Goal: Information Seeking & Learning: Learn about a topic

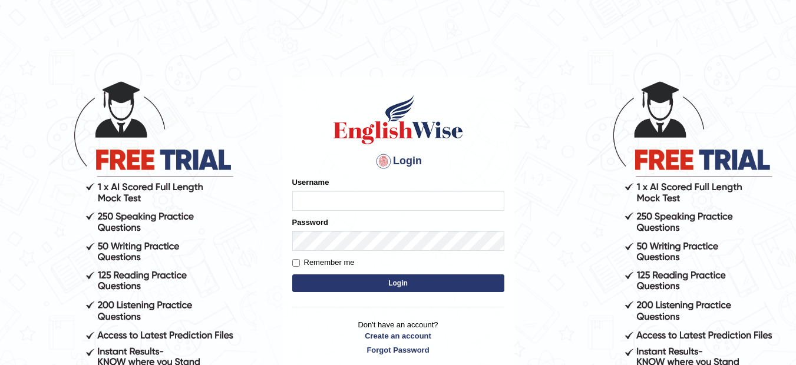
type input "musukwaluis1"
click at [335, 283] on button "Login" at bounding box center [398, 284] width 212 height 18
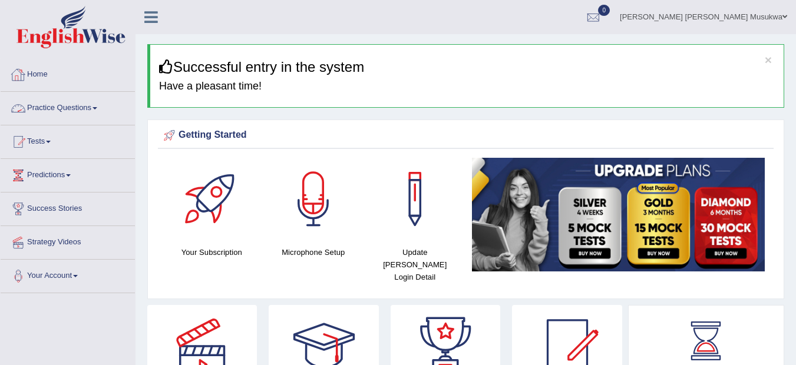
click at [51, 104] on link "Practice Questions" at bounding box center [68, 106] width 134 height 29
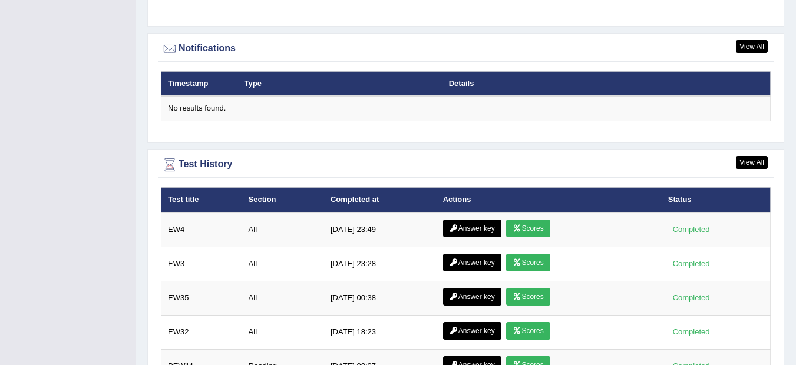
scroll to position [1656, 0]
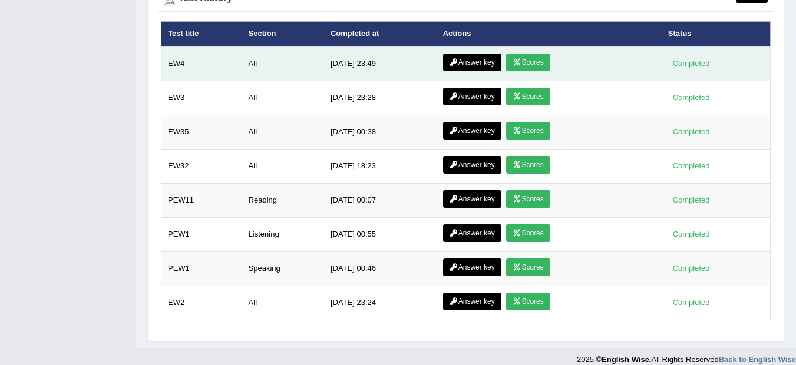
click at [449, 59] on icon at bounding box center [453, 62] width 9 height 7
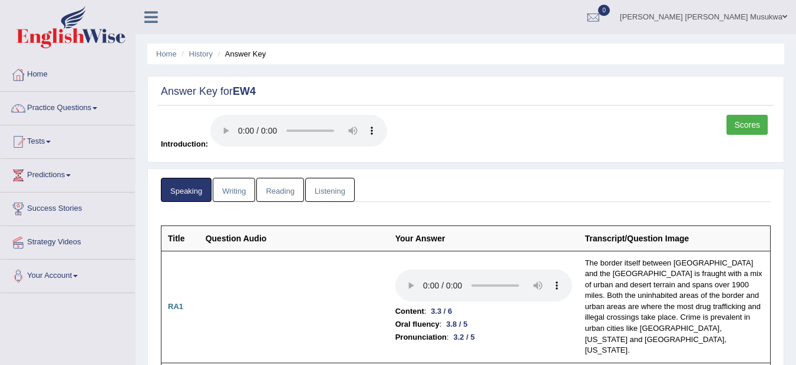
click at [320, 189] on link "Listening" at bounding box center [329, 190] width 49 height 24
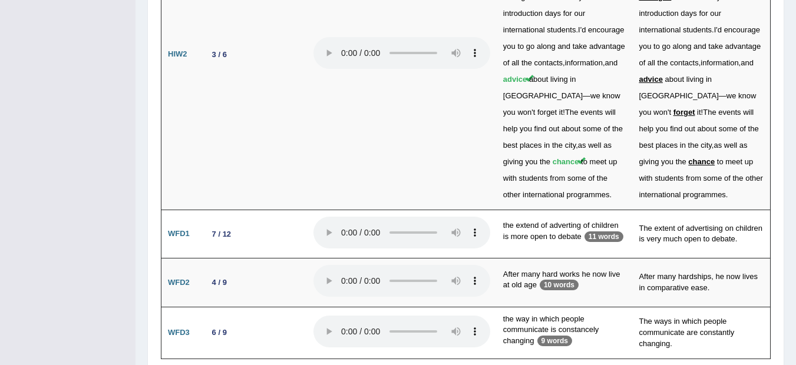
scroll to position [3139, 0]
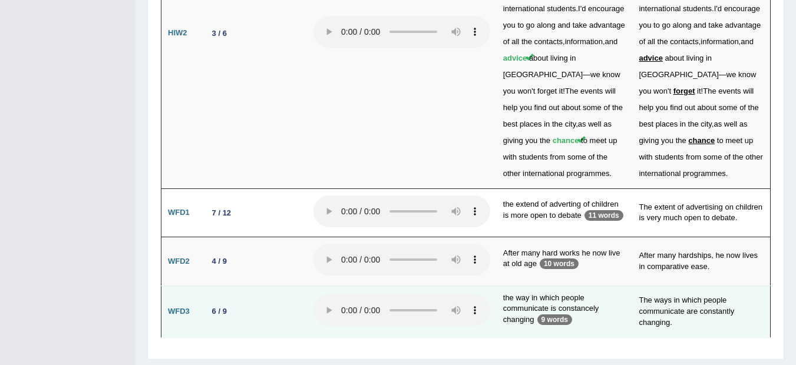
click at [556, 315] on p "9 words" at bounding box center [554, 320] width 35 height 11
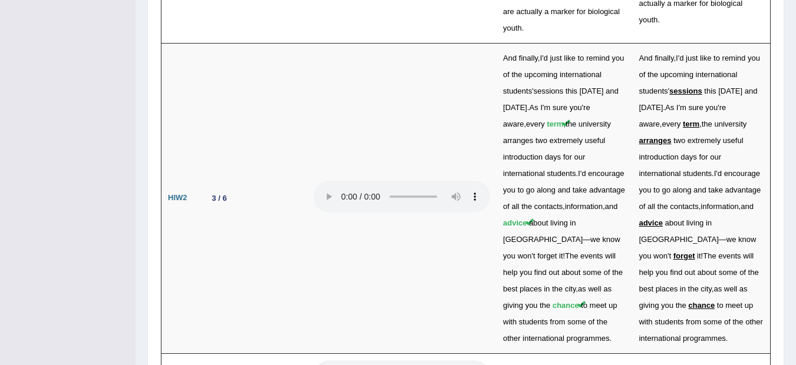
scroll to position [2951, 0]
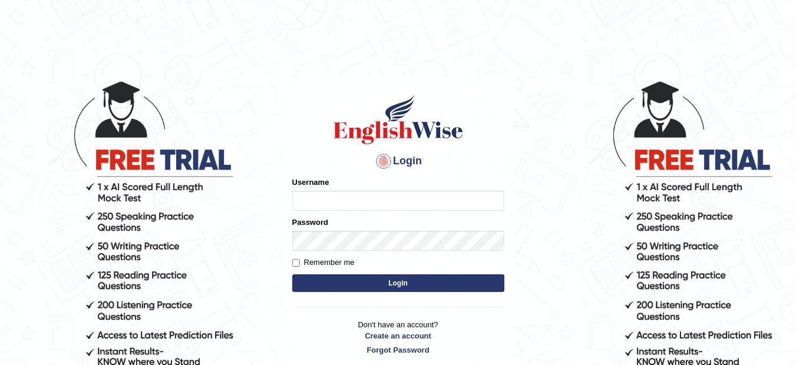
type input "musukwaluis1"
click at [398, 289] on button "Login" at bounding box center [398, 284] width 212 height 18
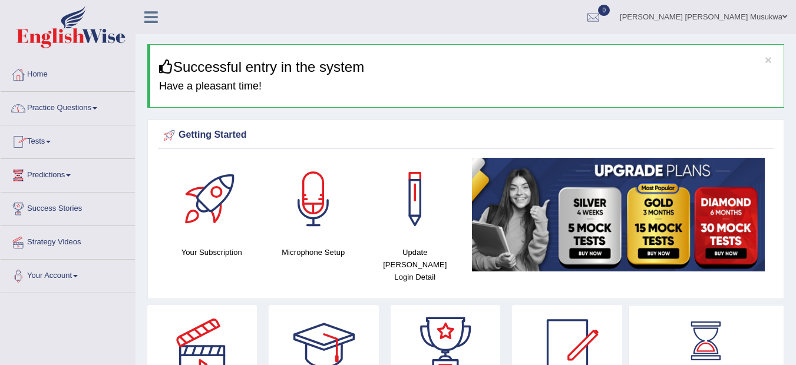
click at [58, 110] on link "Practice Questions" at bounding box center [68, 106] width 134 height 29
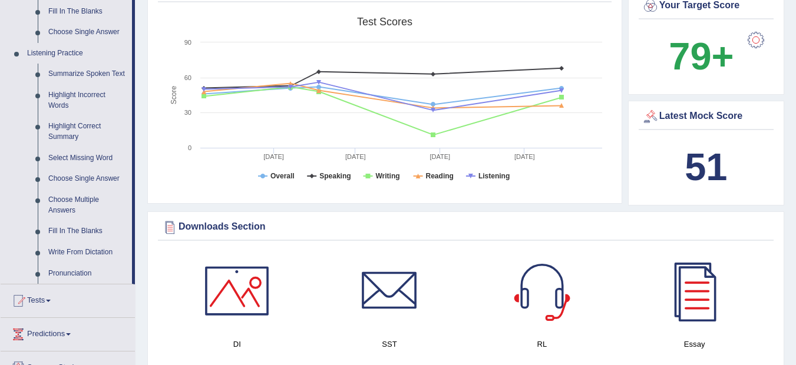
scroll to position [471, 0]
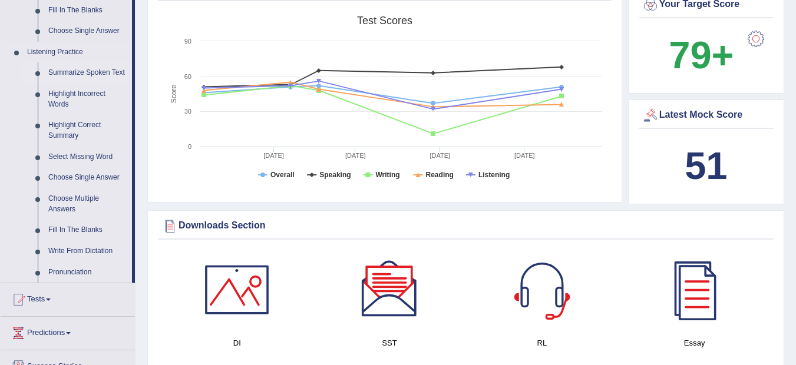
click at [95, 70] on link "Summarize Spoken Text" at bounding box center [87, 72] width 89 height 21
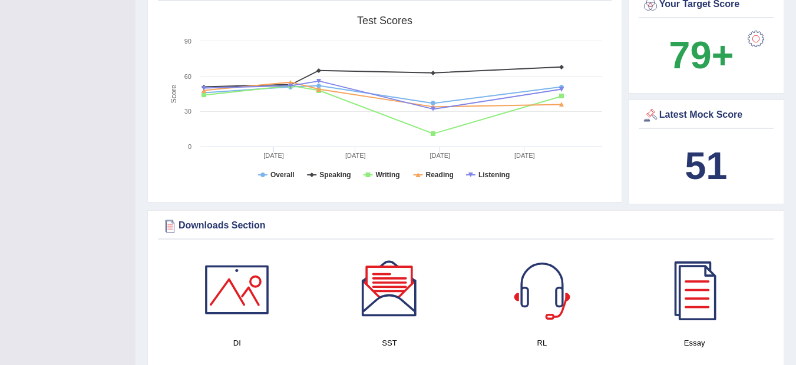
scroll to position [207, 0]
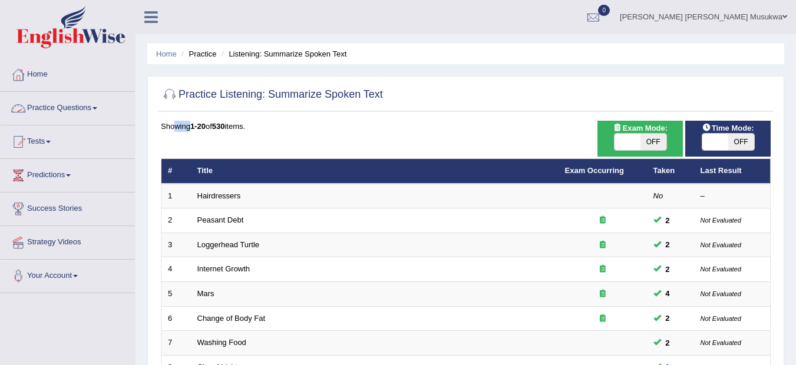
drag, startPoint x: 176, startPoint y: 122, endPoint x: 192, endPoint y: 129, distance: 17.4
click at [192, 129] on div "Showing 1-20 of 530 items." at bounding box center [466, 126] width 610 height 11
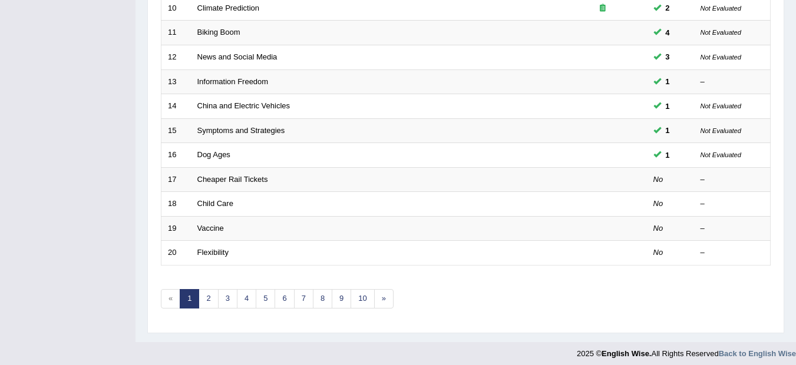
scroll to position [415, 0]
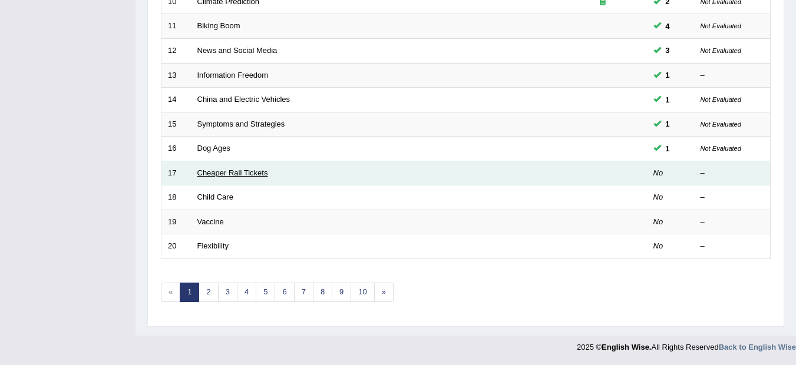
click at [246, 175] on link "Cheaper Rail Tickets" at bounding box center [232, 172] width 71 height 9
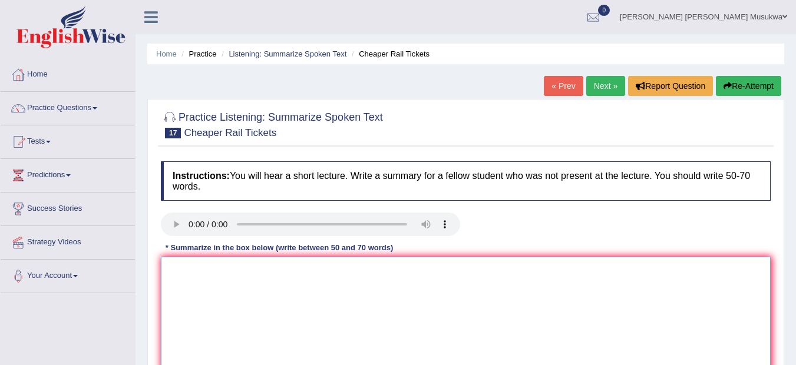
click at [191, 279] on textarea at bounding box center [466, 314] width 610 height 114
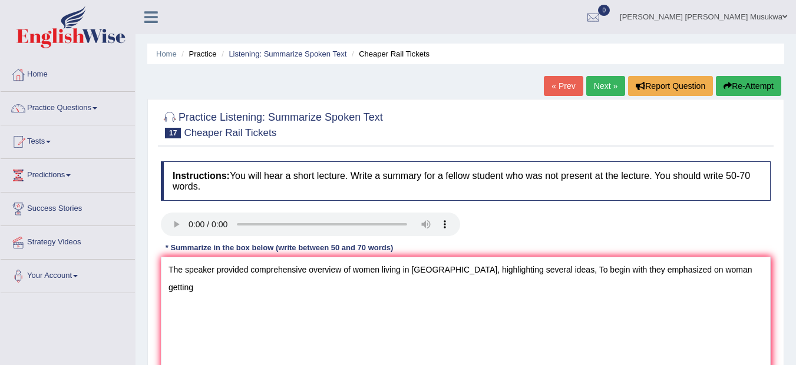
click at [782, 299] on div "Practice Listening: Summarize Spoken Text 17 Cheaper Rail Tickets Instructions:…" at bounding box center [465, 258] width 637 height 319
click at [727, 272] on textarea "The speaker provided comprehensive overview of women living in [GEOGRAPHIC_DATA…" at bounding box center [466, 314] width 610 height 114
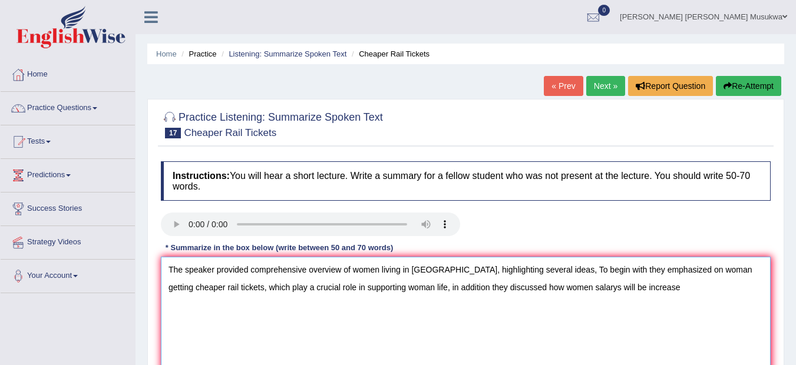
click at [729, 273] on textarea "The speaker provided comprehensive overview of women living in [GEOGRAPHIC_DATA…" at bounding box center [466, 314] width 610 height 114
click at [626, 288] on textarea "The speaker provided comprehensive overview of women living in [GEOGRAPHIC_DATA…" at bounding box center [466, 314] width 610 height 114
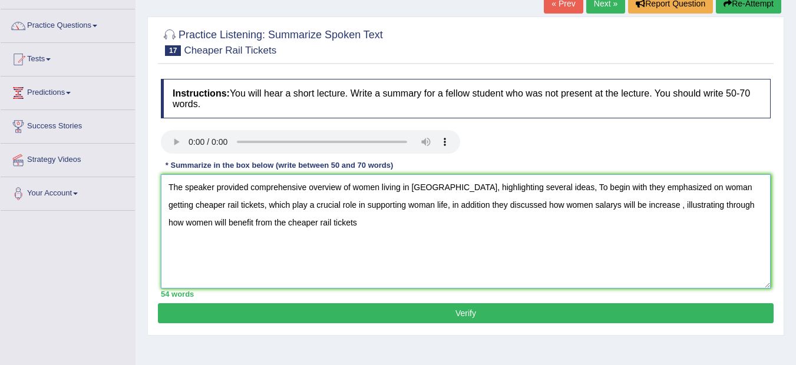
scroll to position [94, 0]
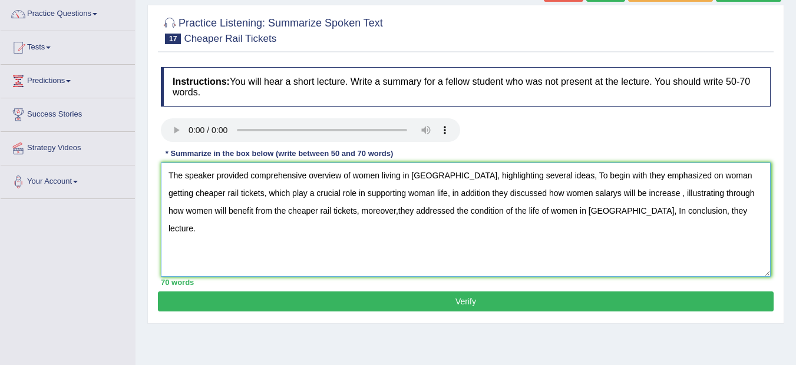
type textarea "The speaker provided comprehensive overview of women living in [GEOGRAPHIC_DATA…"
click at [477, 296] on button "Verify" at bounding box center [466, 302] width 616 height 20
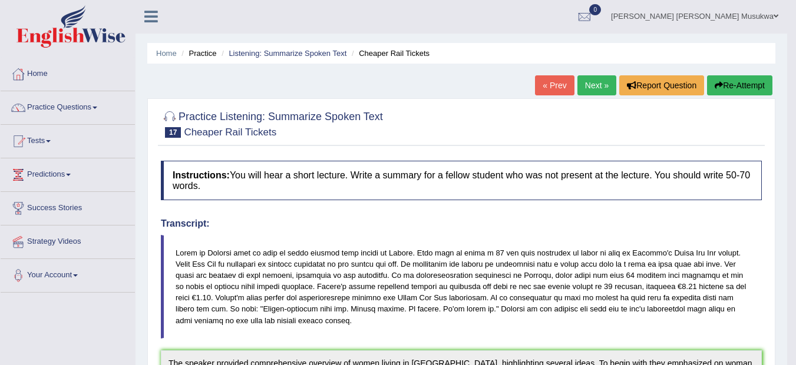
scroll to position [0, 0]
click at [731, 87] on button "Re-Attempt" at bounding box center [739, 86] width 65 height 20
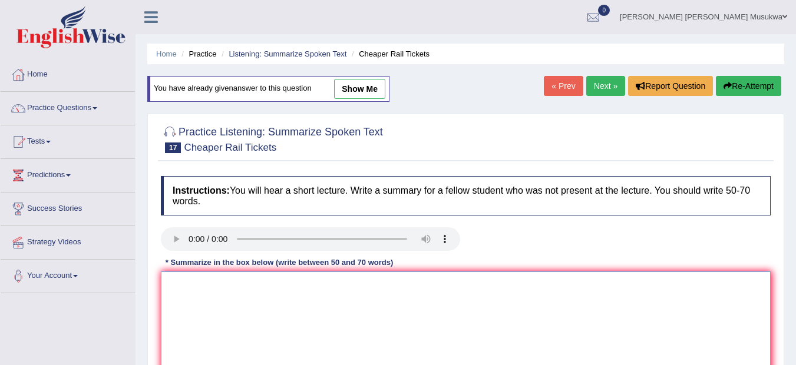
click at [217, 292] on textarea at bounding box center [466, 329] width 610 height 114
paste textarea "The speaker provided comprehensive overview of women living in [GEOGRAPHIC_DATA…"
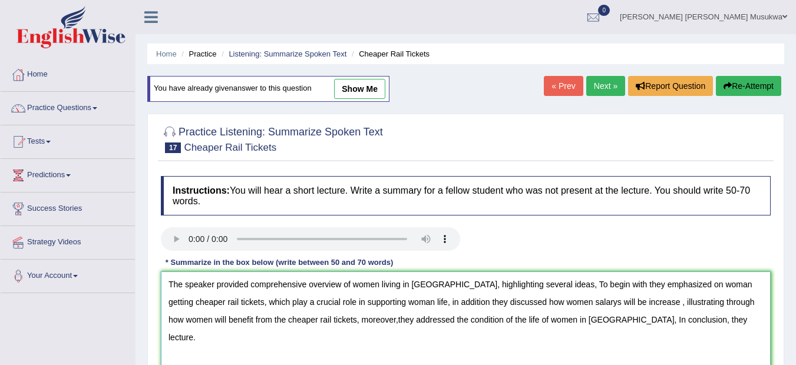
type textarea "The speaker provided comprehensive overview of women living in [GEOGRAPHIC_DATA…"
click at [237, 162] on div "Practice Listening: Summarize Spoken Text 17 Cheaper Rail Tickets Instructions:…" at bounding box center [465, 273] width 637 height 319
click at [280, 224] on div "Instructions: You will hear a short lecture. Write a summary for a fellow stude…" at bounding box center [466, 285] width 616 height 230
click at [534, 319] on textarea "The speaker provided comprehensive overview of women living in [GEOGRAPHIC_DATA…" at bounding box center [466, 329] width 610 height 114
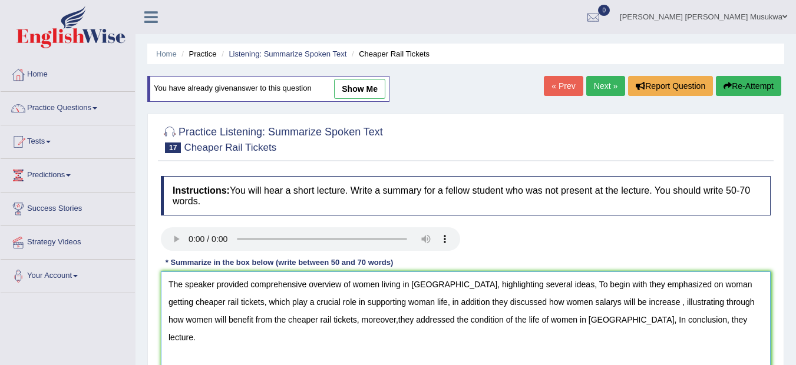
click at [449, 320] on textarea "The speaker provided comprehensive overview of women living in [GEOGRAPHIC_DATA…" at bounding box center [466, 329] width 610 height 114
click at [338, 322] on textarea "The speaker provided comprehensive overview of women living in [GEOGRAPHIC_DATA…" at bounding box center [466, 329] width 610 height 114
click at [343, 319] on textarea "The speaker provided comprehensive overview of women living in [GEOGRAPHIC_DATA…" at bounding box center [466, 329] width 610 height 114
click at [391, 339] on textarea "The speaker provided comprehensive overview of women living in [GEOGRAPHIC_DATA…" at bounding box center [466, 329] width 610 height 114
click at [658, 315] on textarea "The speaker provided comprehensive overview of women living in [GEOGRAPHIC_DATA…" at bounding box center [466, 329] width 610 height 114
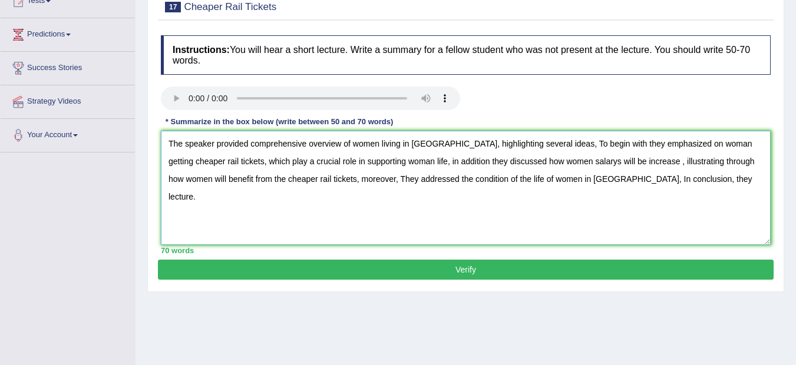
scroll to position [141, 0]
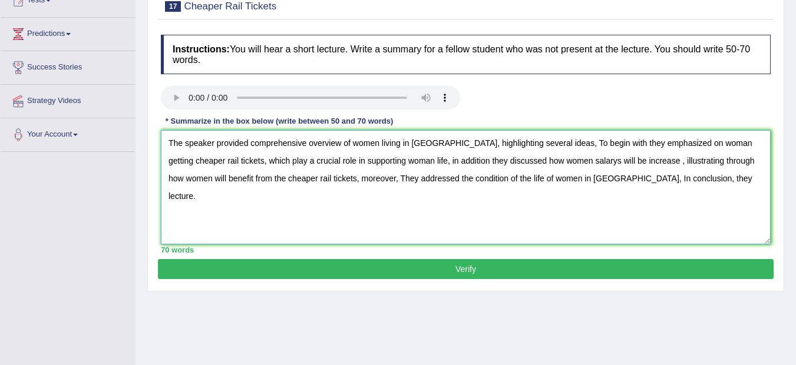
type textarea "The speaker provided comprehensive overview of women living in [GEOGRAPHIC_DATA…"
drag, startPoint x: 728, startPoint y: 348, endPoint x: 663, endPoint y: 320, distance: 69.7
click at [663, 320] on div "Home Practice Listening: Summarize Spoken Text Cheaper Rail Tickets You have al…" at bounding box center [465, 153] width 660 height 589
click at [474, 267] on button "Verify" at bounding box center [466, 269] width 616 height 20
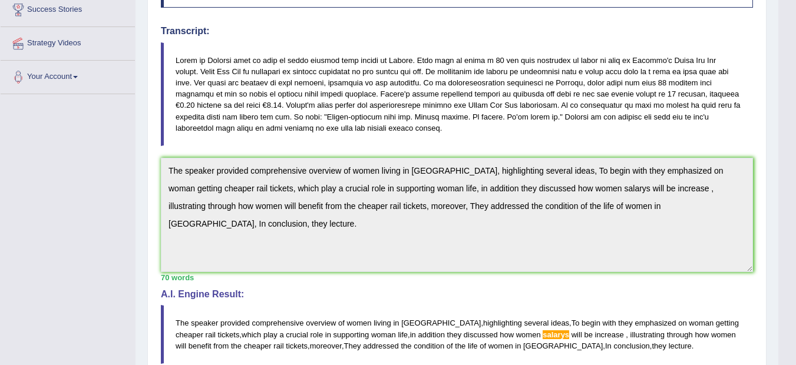
scroll to position [196, 0]
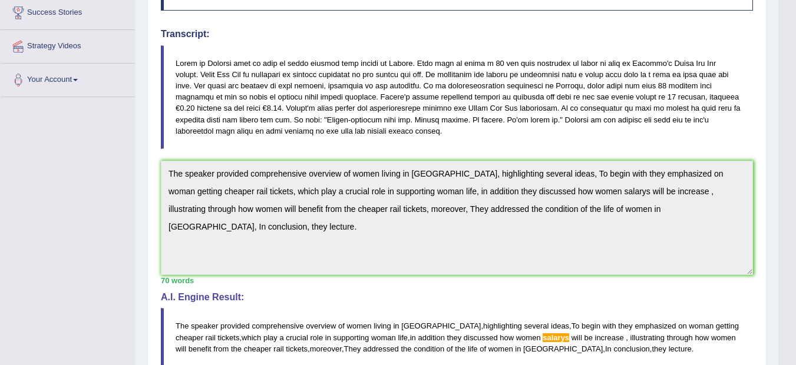
click at [769, 230] on div "Home Practice Listening: Summarize Spoken Text Cheaper Rail Tickets You have al…" at bounding box center [456, 182] width 643 height 756
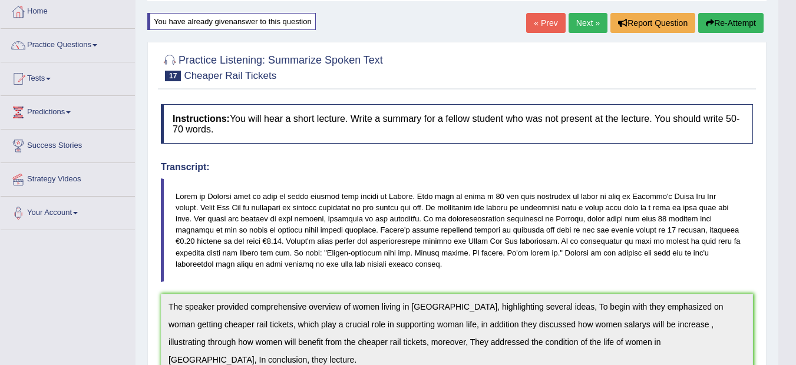
scroll to position [0, 0]
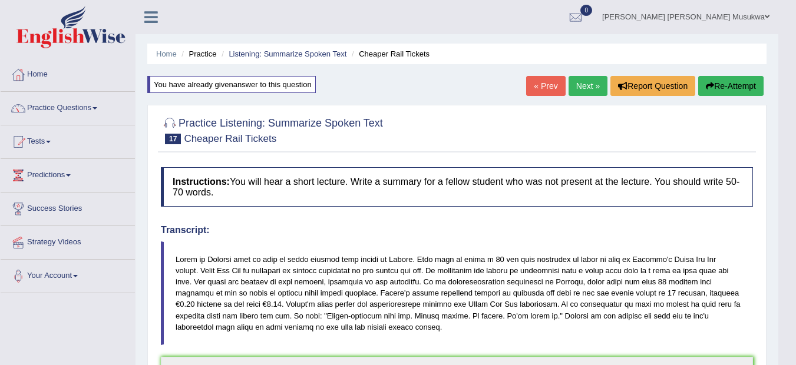
click at [731, 87] on button "Re-Attempt" at bounding box center [730, 86] width 65 height 20
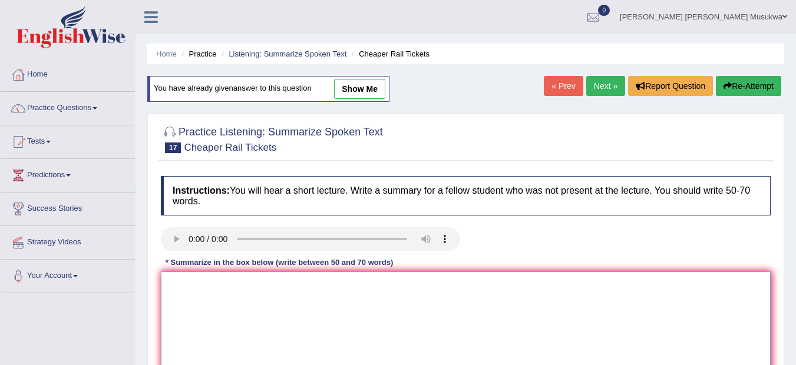
click at [187, 307] on textarea at bounding box center [466, 329] width 610 height 114
paste textarea "The speaker provided comprehensive overview of women living in Germany, highlig…"
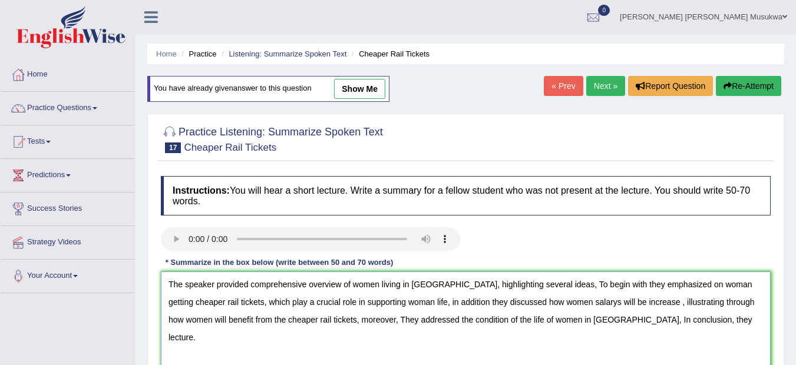
click at [613, 323] on textarea "The speaker provided comprehensive overview of women living in Germany, highlig…" at bounding box center [466, 329] width 610 height 114
click at [535, 307] on textarea "The speaker provided comprehensive overview of women living in Germany, highlig…" at bounding box center [466, 329] width 610 height 114
click at [542, 305] on textarea "The speaker provided comprehensive overview of women living in Germany, highlig…" at bounding box center [466, 329] width 610 height 114
click at [564, 307] on textarea "The speaker provided comprehensive overview of women living in Germany, highlig…" at bounding box center [466, 329] width 610 height 114
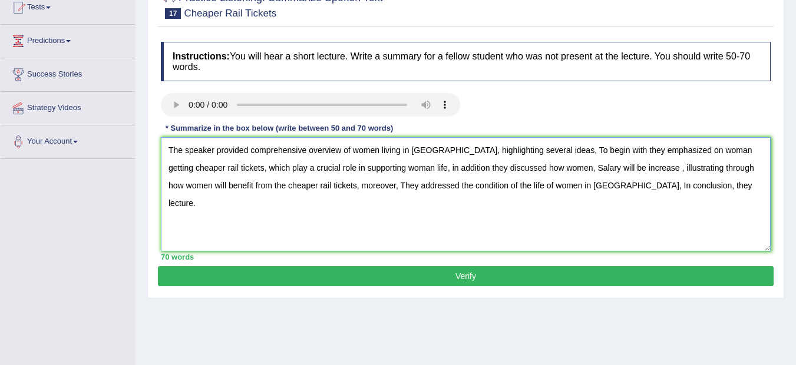
scroll to position [149, 0]
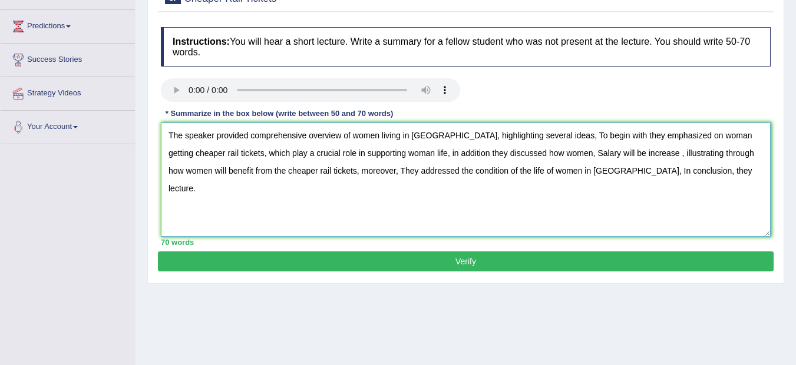
type textarea "The speaker provided comprehensive overview of women living in Germany, highlig…"
click at [476, 260] on button "Verify" at bounding box center [466, 262] width 616 height 20
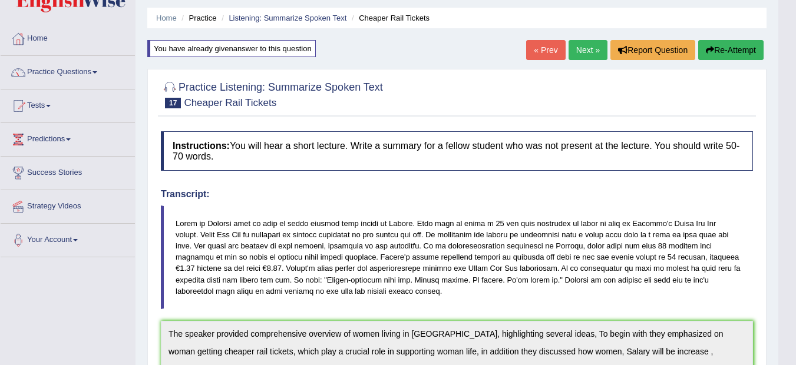
scroll to position [0, 0]
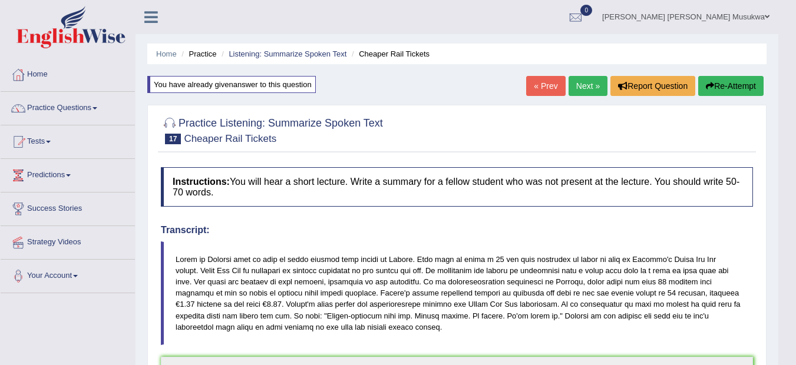
click at [588, 85] on link "Next »" at bounding box center [587, 86] width 39 height 20
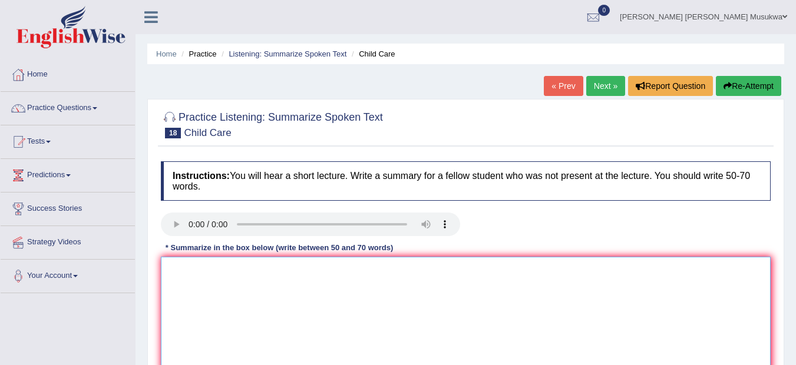
click at [187, 273] on textarea at bounding box center [466, 314] width 610 height 114
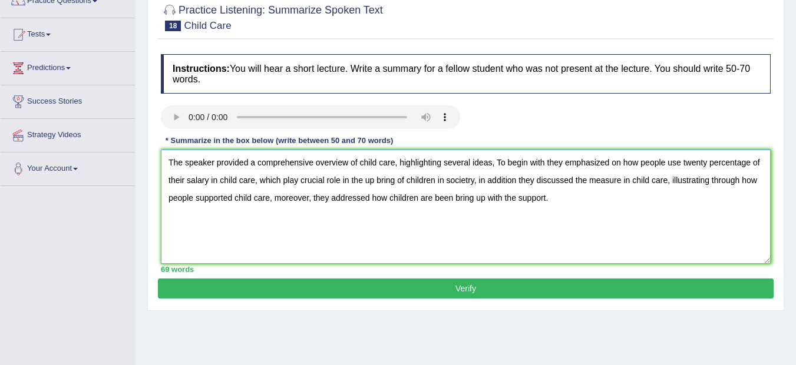
scroll to position [118, 0]
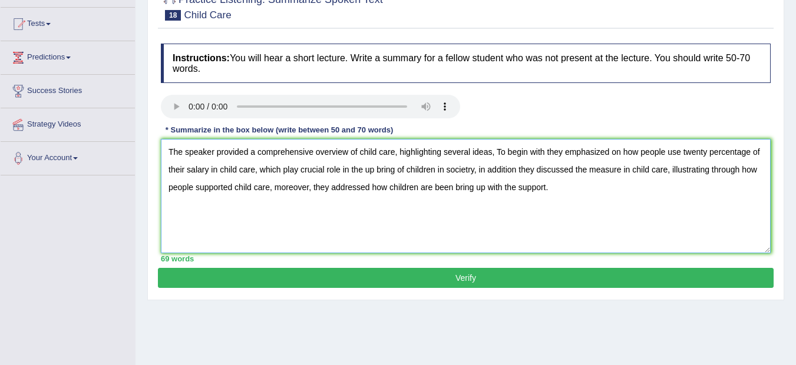
type textarea "The speaker provided a comprehensive overview of child care, highlighting sever…"
click at [484, 280] on button "Verify" at bounding box center [466, 278] width 616 height 20
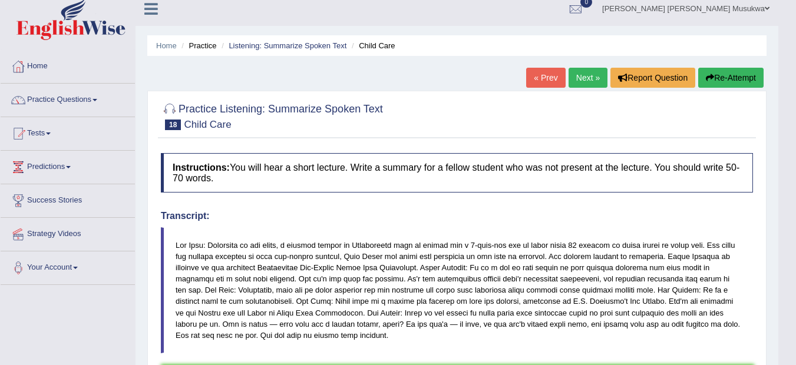
scroll to position [6, 0]
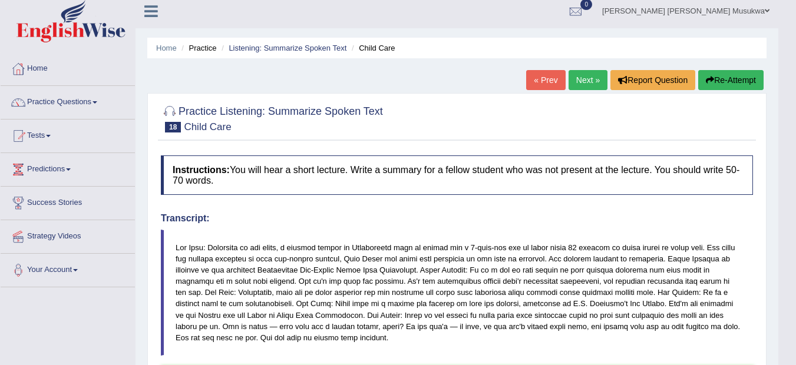
click at [729, 72] on button "Re-Attempt" at bounding box center [730, 80] width 65 height 20
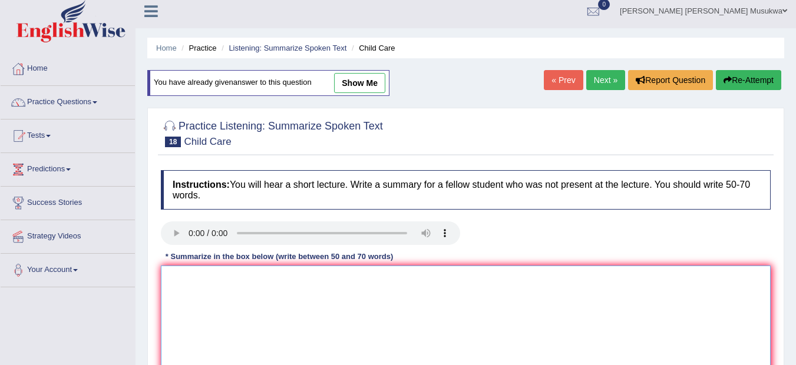
click at [247, 310] on textarea at bounding box center [466, 323] width 610 height 114
paste textarea "The speaker provided a comprehensive overview of child care, highlighting sever…"
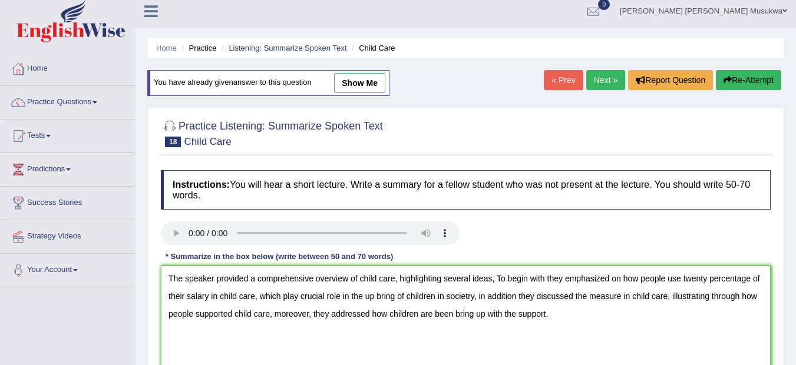
click at [472, 299] on textarea "The speaker provided a comprehensive overview of child care, highlighting sever…" at bounding box center [466, 323] width 610 height 114
type textarea "The speaker provided a comprehensive overview of child care, highlighting sever…"
click at [795, 357] on div "Home Practice Listening: Summarize Spoken Text Child Care You have already give…" at bounding box center [465, 288] width 660 height 589
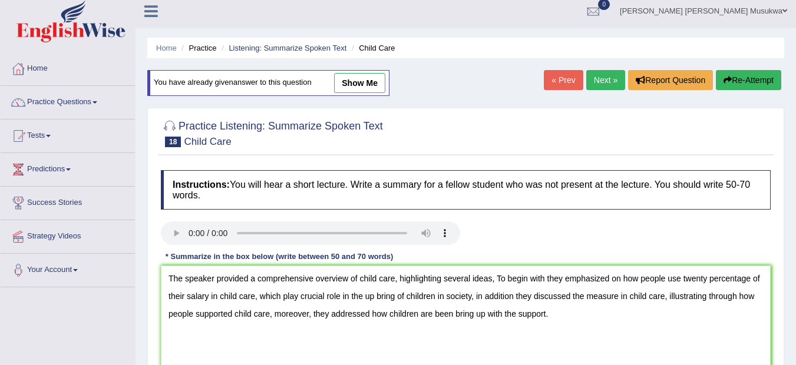
click at [795, 357] on div "Home Practice Listening: Summarize Spoken Text Child Care You have already give…" at bounding box center [465, 288] width 660 height 589
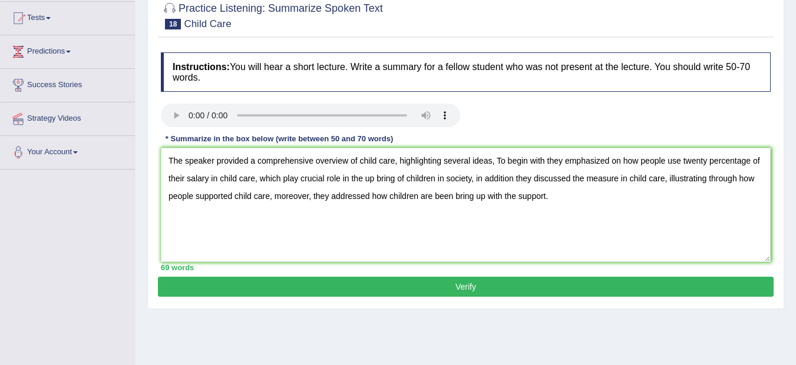
scroll to position [218, 0]
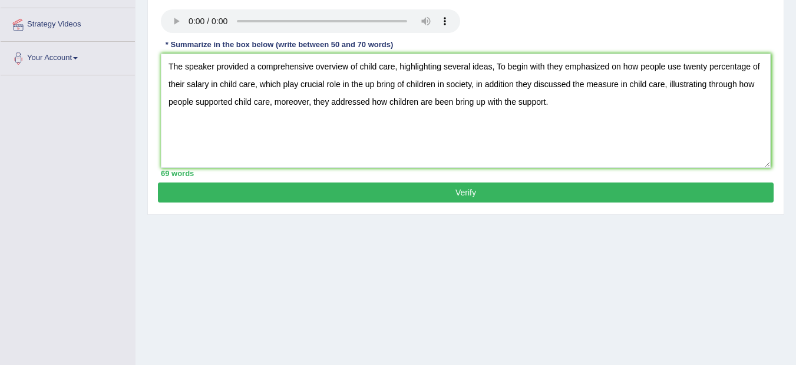
click at [474, 190] on button "Verify" at bounding box center [466, 193] width 616 height 20
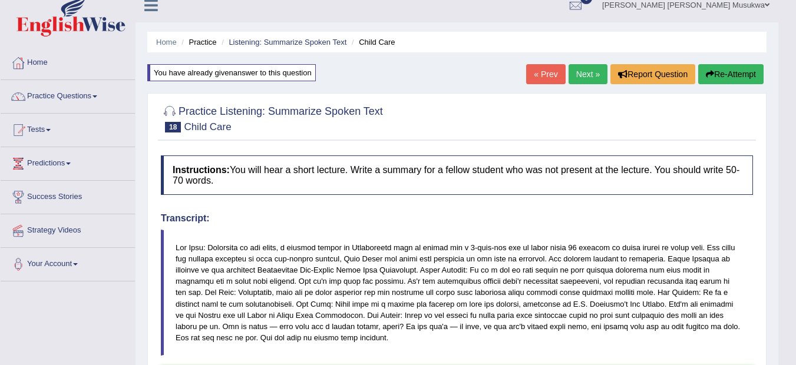
scroll to position [0, 0]
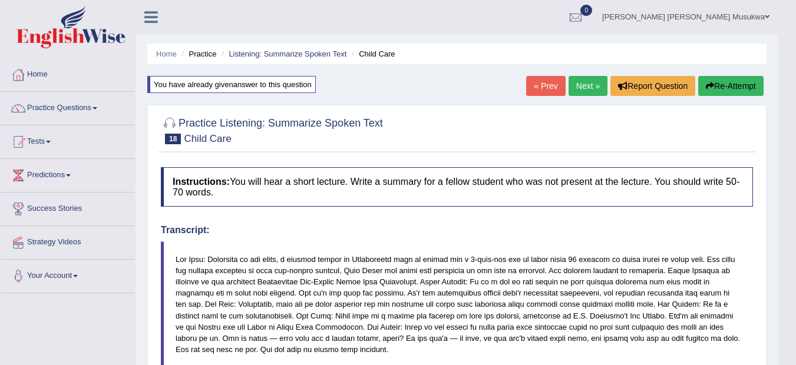
click at [593, 82] on link "Next »" at bounding box center [587, 86] width 39 height 20
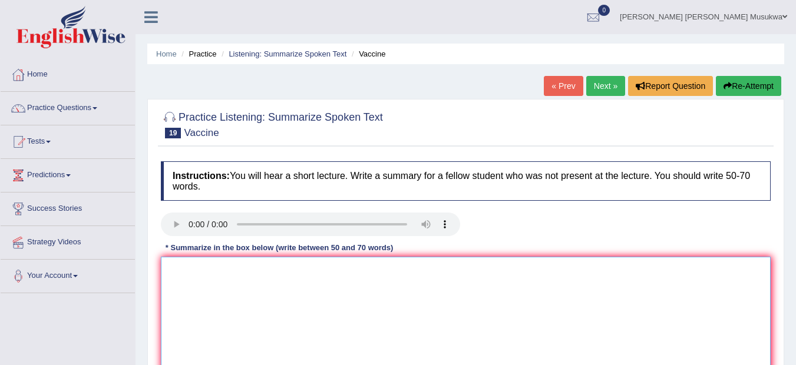
click at [174, 276] on textarea at bounding box center [466, 314] width 610 height 114
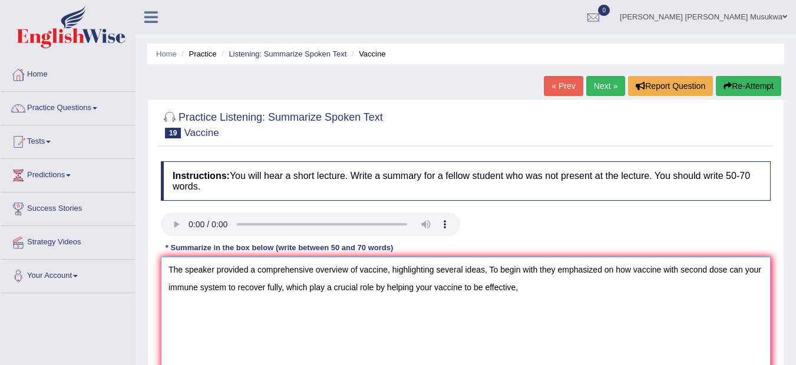
drag, startPoint x: 174, startPoint y: 282, endPoint x: 522, endPoint y: 281, distance: 347.6
click at [522, 281] on textarea "The speaker provided a comprehensive overview of vaccine, highlighting several …" at bounding box center [466, 314] width 610 height 114
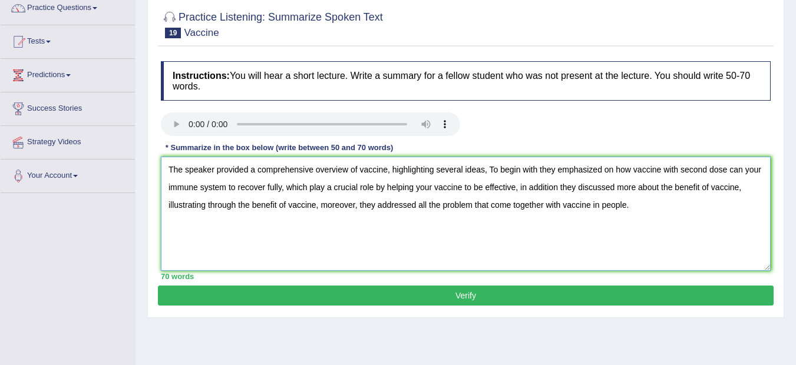
scroll to position [118, 0]
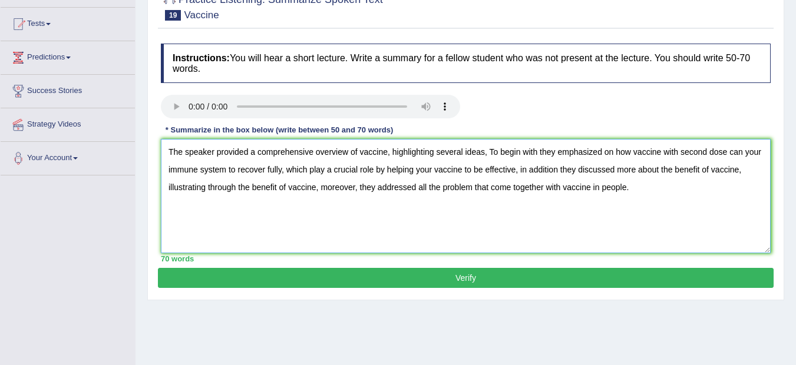
type textarea "The speaker provided a comprehensive overview of vaccine, highlighting several …"
click at [468, 276] on button "Verify" at bounding box center [466, 278] width 616 height 20
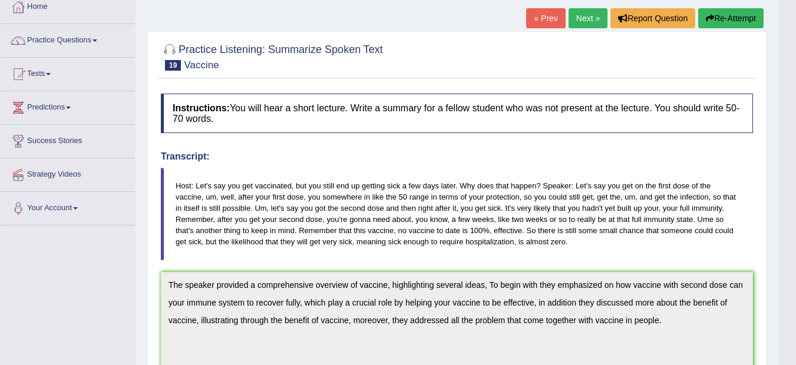
scroll to position [63, 0]
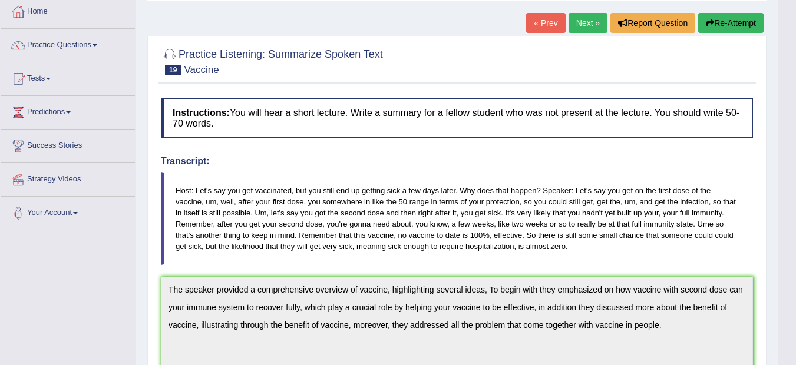
click at [728, 19] on button "Re-Attempt" at bounding box center [730, 23] width 65 height 20
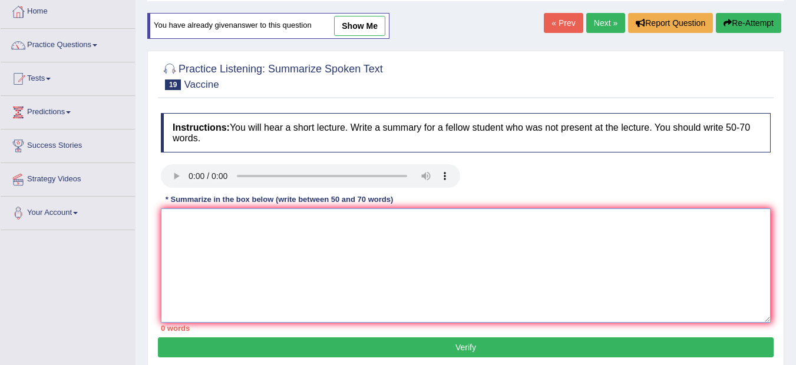
click at [279, 232] on textarea at bounding box center [466, 266] width 610 height 114
paste textarea "The speaker provided a comprehensive overview of vaccine, highlighting several …"
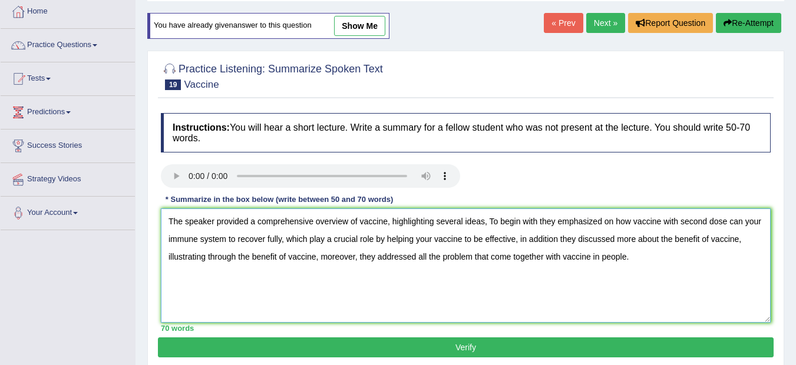
click at [357, 222] on textarea "The speaker provided a comprehensive overview of vaccine, highlighting several …" at bounding box center [466, 266] width 610 height 114
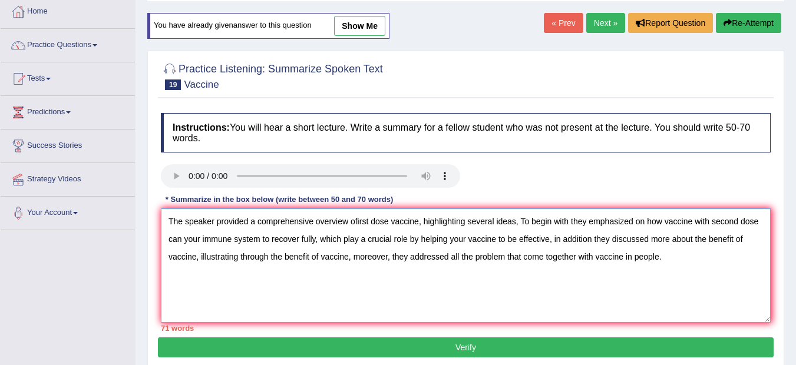
click at [356, 221] on textarea "The speaker provided a comprehensive overview ofirst dose vaccine, highlighting…" at bounding box center [466, 266] width 610 height 114
click at [663, 264] on textarea "The speaker provided a comprehensive overview first dose vaccine, highlighting …" at bounding box center [466, 266] width 610 height 114
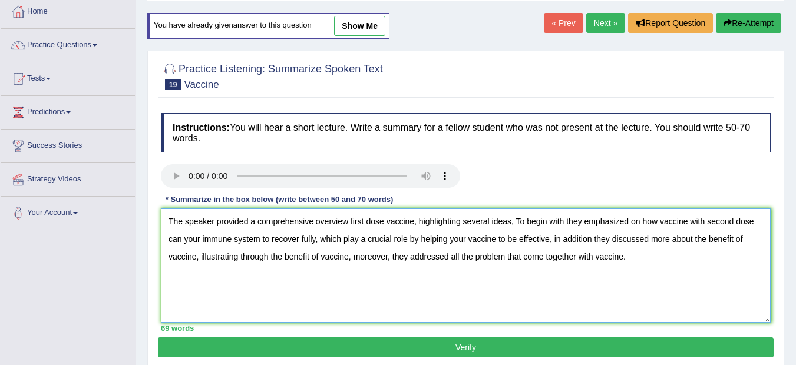
click at [754, 225] on textarea "The speaker provided a comprehensive overview first dose vaccine, highlighting …" at bounding box center [466, 266] width 610 height 114
type textarea "The speaker provided a comprehensive overview first dose vaccine, highlighting …"
click at [487, 346] on button "Verify" at bounding box center [466, 348] width 616 height 20
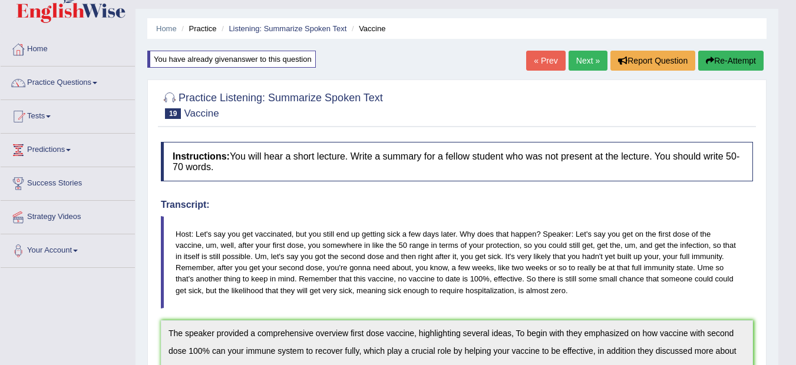
scroll to position [9, 0]
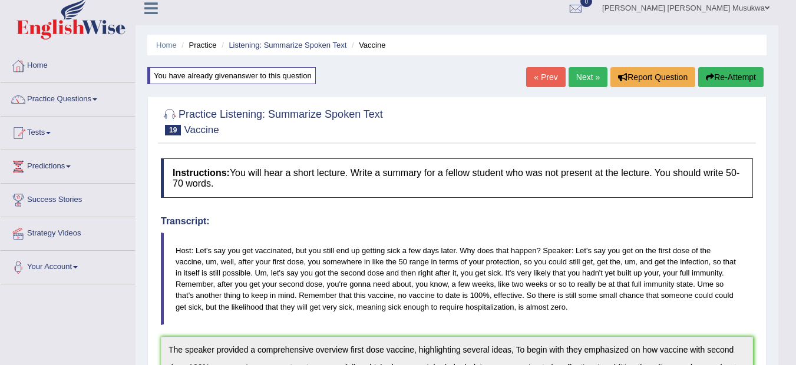
click at [582, 78] on link "Next »" at bounding box center [587, 77] width 39 height 20
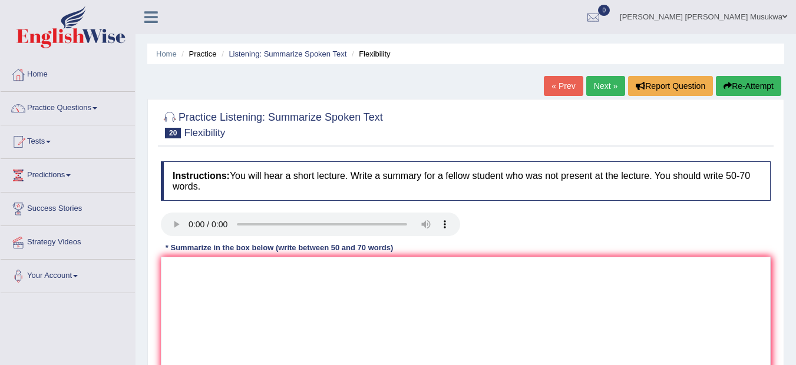
drag, startPoint x: 746, startPoint y: 140, endPoint x: 758, endPoint y: 181, distance: 43.1
click at [758, 181] on div "Practice Listening: Summarize Spoken Text 20 Flexibility Instructions: You will…" at bounding box center [465, 258] width 637 height 319
drag, startPoint x: 789, startPoint y: 233, endPoint x: 785, endPoint y: 267, distance: 33.8
click at [785, 267] on div "Home Practice Listening: Summarize Spoken Text Flexibility « Prev Next » Report…" at bounding box center [465, 294] width 660 height 589
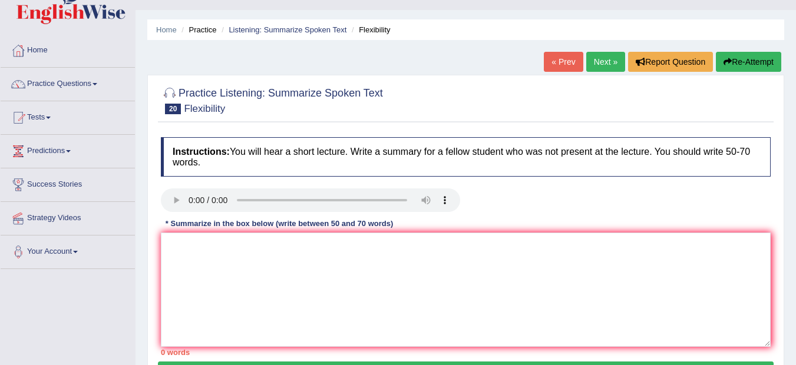
scroll to position [47, 0]
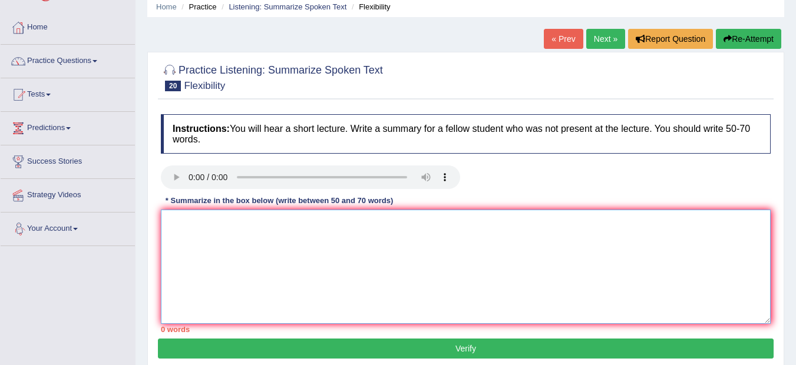
click at [190, 218] on textarea at bounding box center [466, 267] width 610 height 114
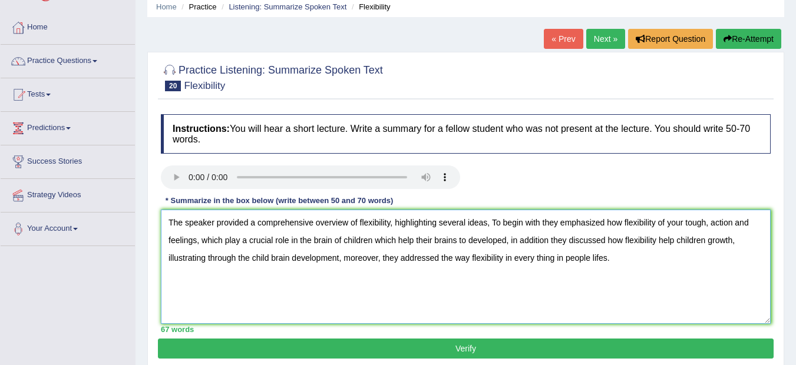
type textarea "The speaker provided a comprehensive overview of flexibility, highlighting seve…"
click at [454, 349] on button "Verify" at bounding box center [466, 349] width 616 height 20
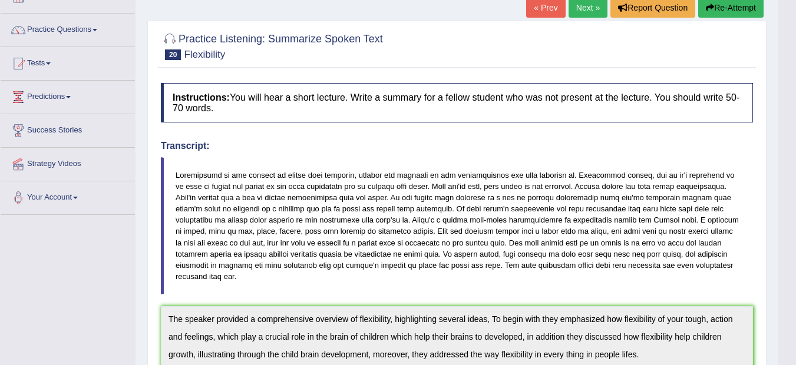
scroll to position [8, 0]
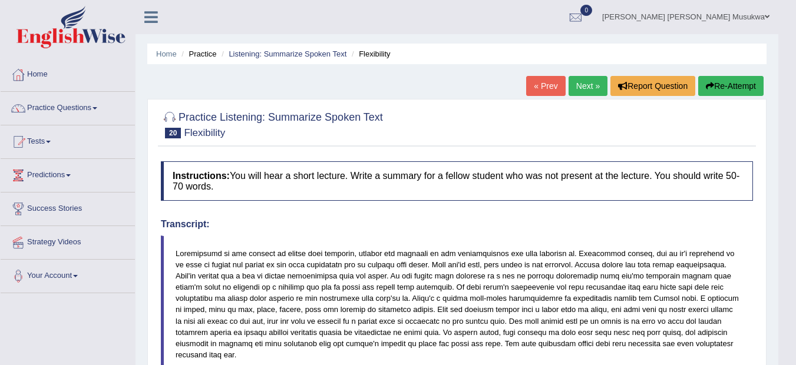
click at [720, 82] on button "Re-Attempt" at bounding box center [730, 86] width 65 height 20
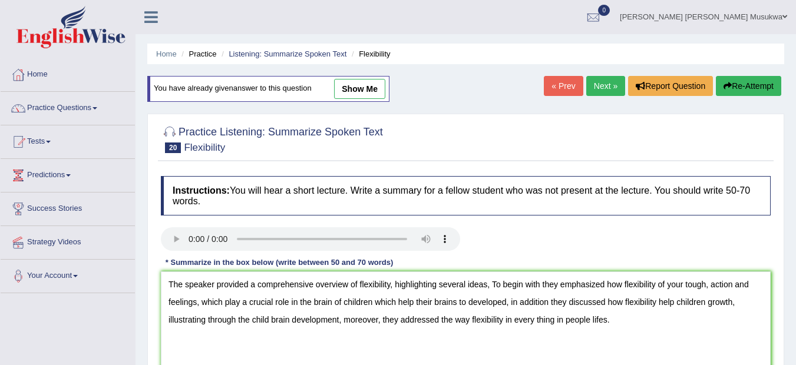
click at [608, 322] on textarea "The speaker provided a comprehensive overview of flexibility, highlighting seve…" at bounding box center [466, 329] width 610 height 114
click at [744, 351] on textarea "The speaker provided a comprehensive overview of flexibility, highlighting seve…" at bounding box center [466, 329] width 610 height 114
type textarea "The speaker provided a comprehensive overview of flexibility, highlighting seve…"
click at [790, 334] on div "Home Practice Listening: Summarize Spoken Text Flexibility You have already giv…" at bounding box center [465, 294] width 660 height 589
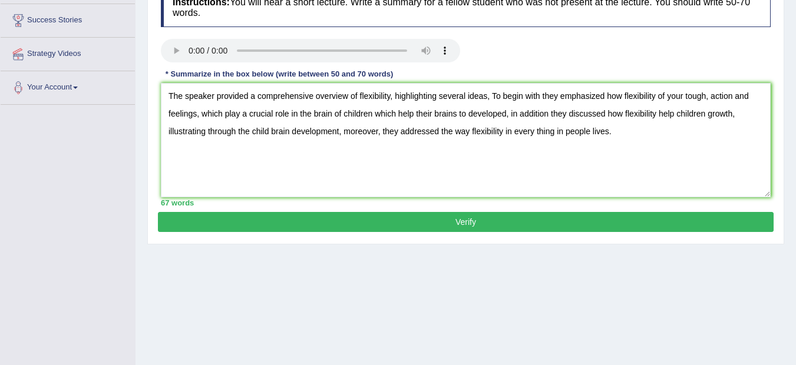
scroll to position [196, 0]
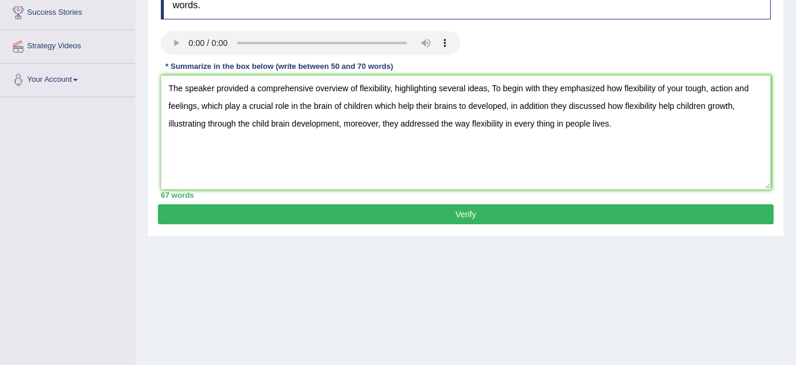
click at [488, 211] on button "Verify" at bounding box center [466, 214] width 616 height 20
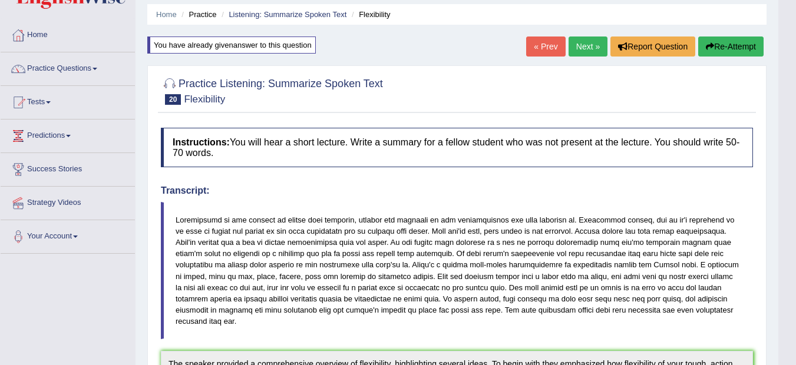
scroll to position [0, 0]
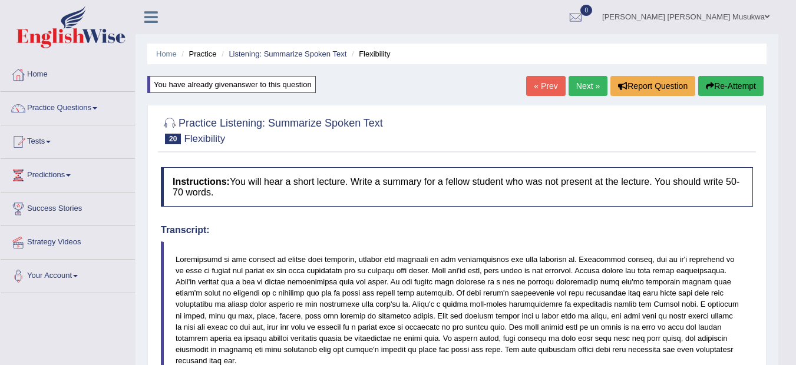
click at [589, 80] on link "Next »" at bounding box center [587, 86] width 39 height 20
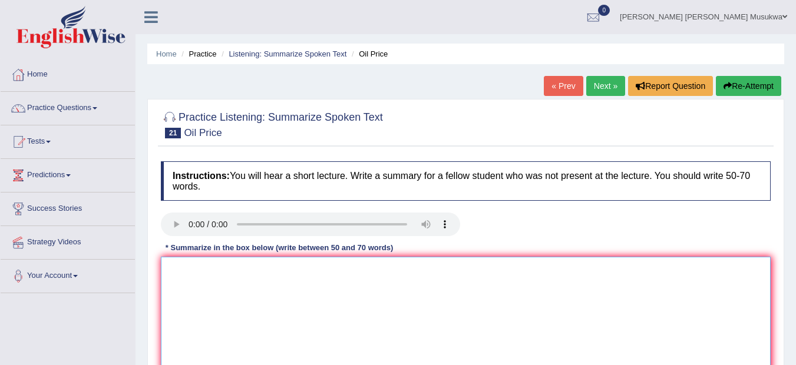
click at [201, 289] on textarea at bounding box center [466, 314] width 610 height 114
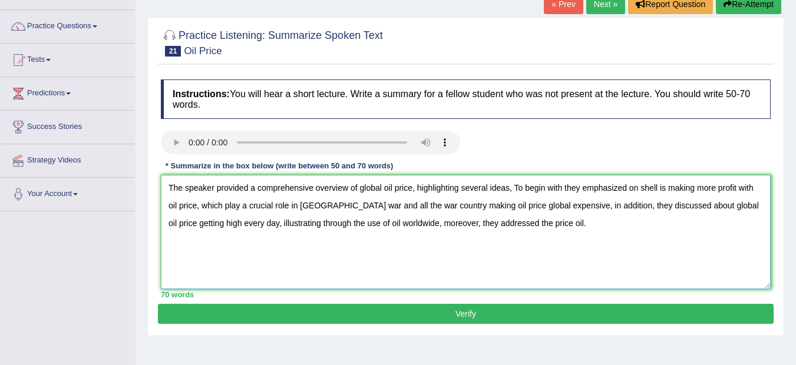
scroll to position [94, 0]
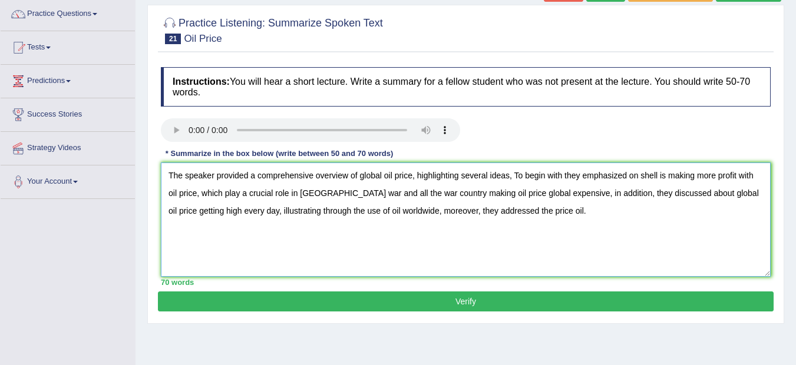
type textarea "The speaker provided a comprehensive overview of global oil price, highlighting…"
click at [474, 305] on button "Verify" at bounding box center [466, 302] width 616 height 20
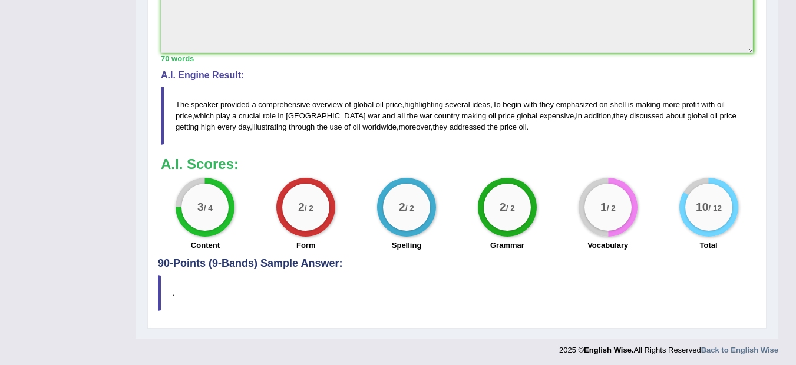
scroll to position [438, 0]
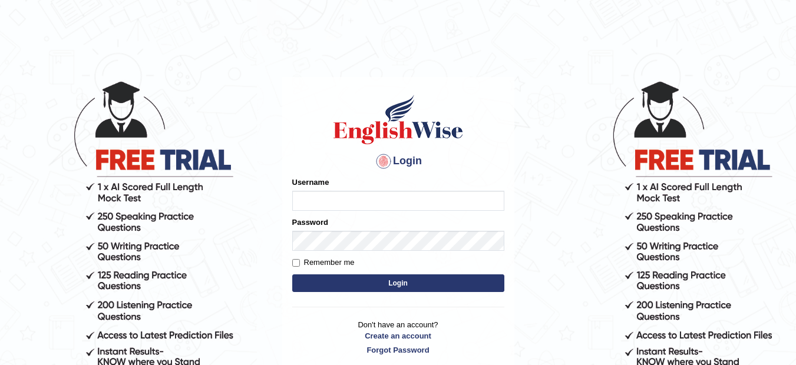
type input "musukwaluis1"
click at [386, 283] on button "Login" at bounding box center [398, 284] width 212 height 18
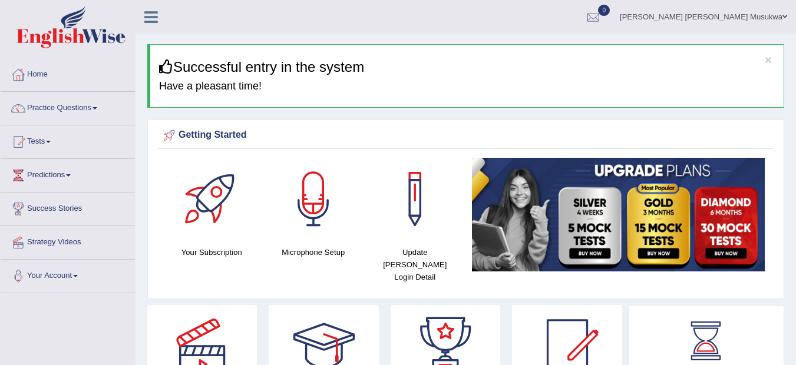
click at [73, 103] on link "Practice Questions" at bounding box center [68, 106] width 134 height 29
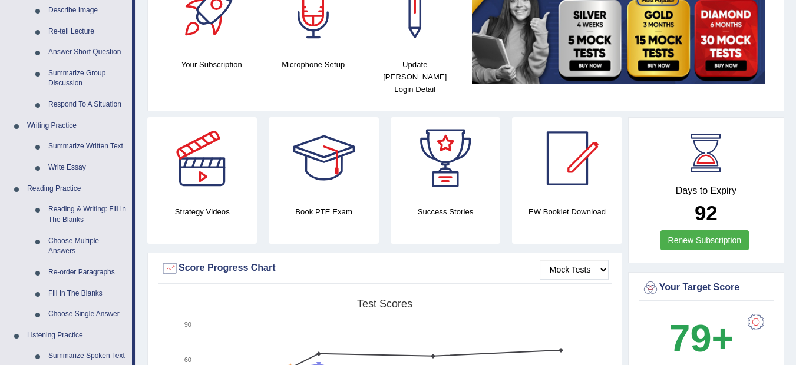
scroll to position [189, 0]
click at [81, 244] on link "Choose Multiple Answers" at bounding box center [87, 245] width 89 height 31
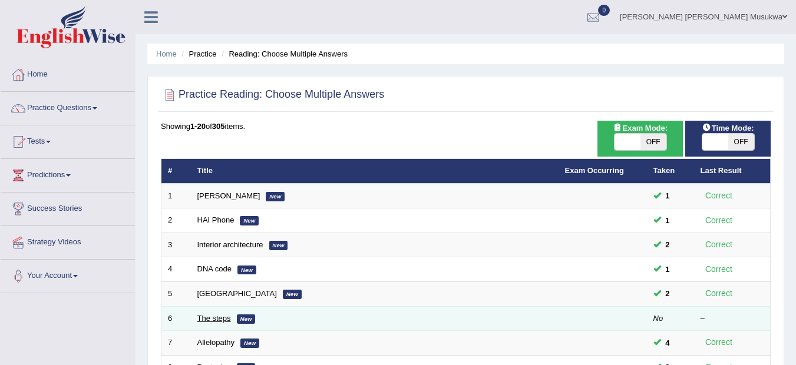
click at [215, 317] on link "The steps" at bounding box center [214, 318] width 34 height 9
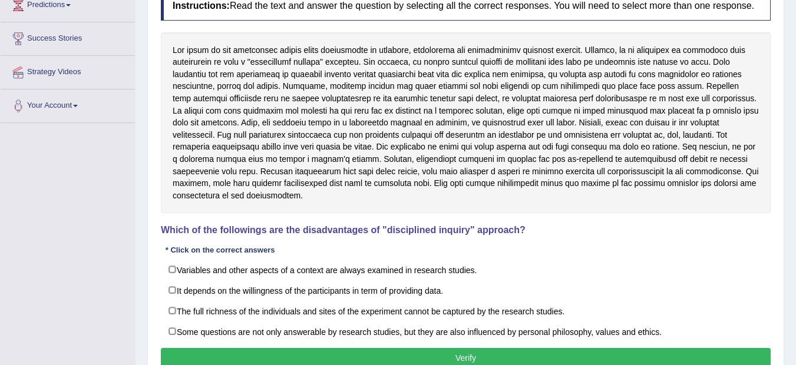
scroll to position [159, 0]
